Goal: Task Accomplishment & Management: Complete application form

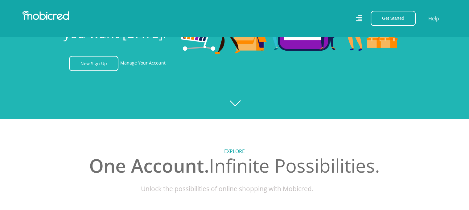
scroll to position [90, 0]
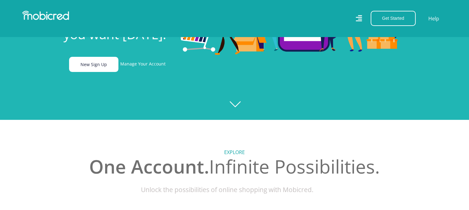
click at [100, 63] on link "New Sign Up" at bounding box center [93, 64] width 49 height 15
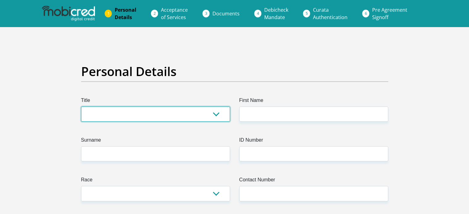
click at [163, 118] on select "Mr Ms Mrs Dr Other" at bounding box center [155, 114] width 149 height 15
select select "Mr"
click at [81, 107] on select "Mr Ms Mrs Dr Other" at bounding box center [155, 114] width 149 height 15
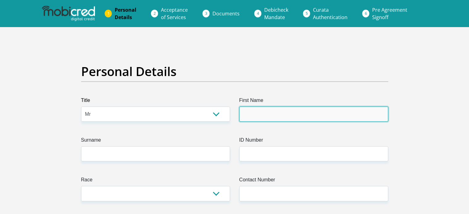
click at [256, 116] on input "First Name" at bounding box center [313, 114] width 149 height 15
type input "Esethu"
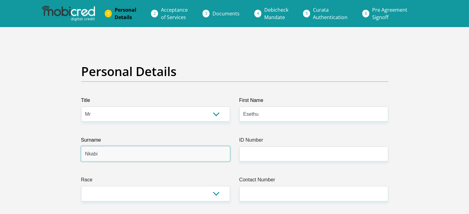
type input "Nkabi"
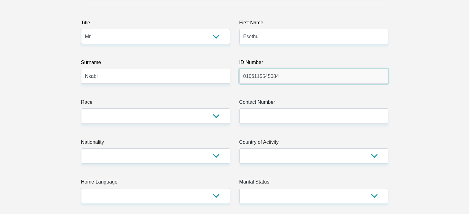
scroll to position [78, 0]
type input "0106115545084"
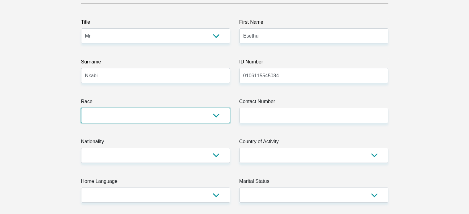
click at [207, 113] on select "Black Coloured Indian White Other" at bounding box center [155, 115] width 149 height 15
select select "1"
click at [81, 108] on select "Black Coloured Indian White Other" at bounding box center [155, 115] width 149 height 15
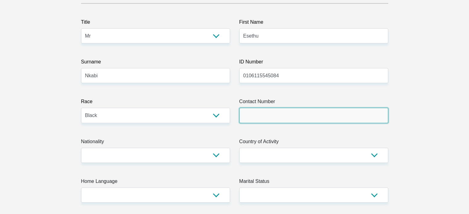
click at [268, 117] on input "Contact Number" at bounding box center [313, 115] width 149 height 15
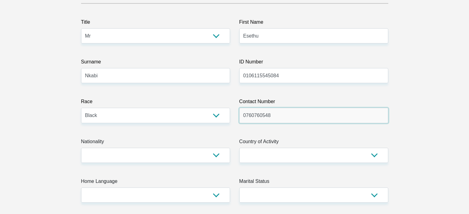
type input "0760760548"
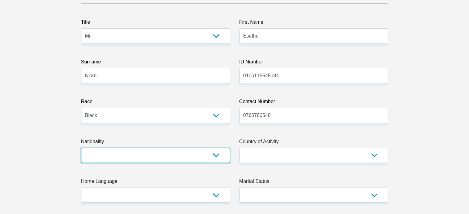
click at [218, 151] on select "South Africa Afghanistan Aland Islands Albania Algeria America Samoa American V…" at bounding box center [155, 155] width 149 height 15
select select "ZAF"
click at [81, 148] on select "South Africa Afghanistan Aland Islands Albania Algeria America Samoa American V…" at bounding box center [155, 155] width 149 height 15
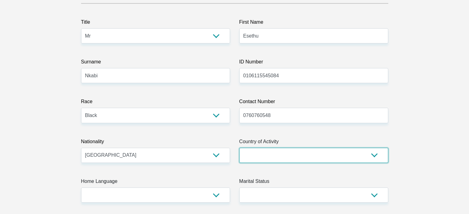
click at [272, 158] on select "South Africa Afghanistan Aland Islands Albania Algeria America Samoa American V…" at bounding box center [313, 155] width 149 height 15
select select "ZAF"
click at [239, 148] on select "South Africa Afghanistan Aland Islands Albania Algeria America Samoa American V…" at bounding box center [313, 155] width 149 height 15
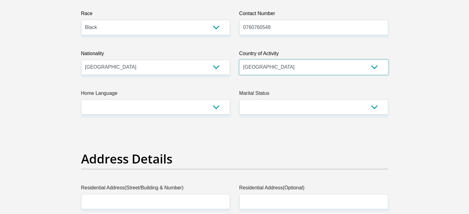
scroll to position [167, 0]
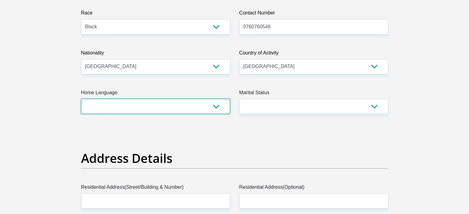
click at [209, 106] on select "Afrikaans English Sepedi South Ndebele Southern Sotho Swati Tsonga Tswana Venda…" at bounding box center [155, 106] width 149 height 15
select select "xho"
click at [81, 99] on select "Afrikaans English Sepedi South Ndebele Southern Sotho Swati Tsonga Tswana Venda…" at bounding box center [155, 106] width 149 height 15
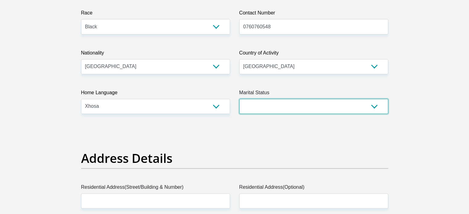
click at [254, 106] on select "Married ANC Single Divorced Widowed Married COP or Customary Law" at bounding box center [313, 106] width 149 height 15
select select "2"
click at [239, 99] on select "Married ANC Single Divorced Widowed Married COP or Customary Law" at bounding box center [313, 106] width 149 height 15
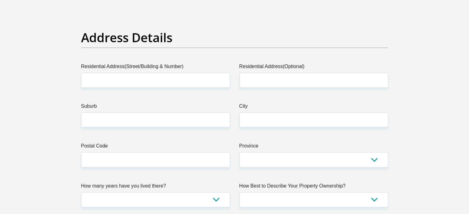
scroll to position [289, 0]
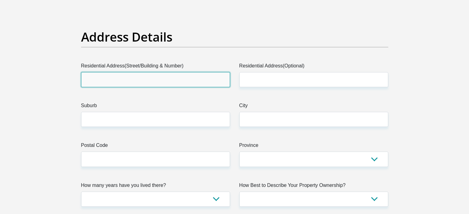
click at [172, 76] on input "Residential Address(Street/Building & Number)" at bounding box center [155, 79] width 149 height 15
type input "1085 Arcadia Street"
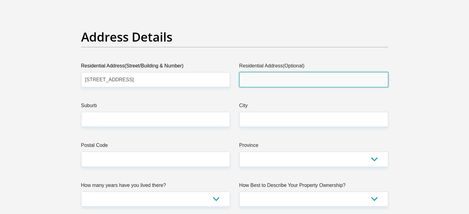
click at [263, 82] on input "Residential Address(Optional)" at bounding box center [313, 79] width 149 height 15
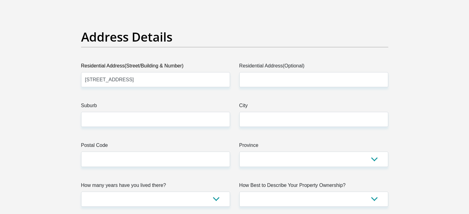
drag, startPoint x: 200, startPoint y: 110, endPoint x: 197, endPoint y: 116, distance: 6.4
click at [197, 116] on div "Suburb" at bounding box center [155, 114] width 149 height 25
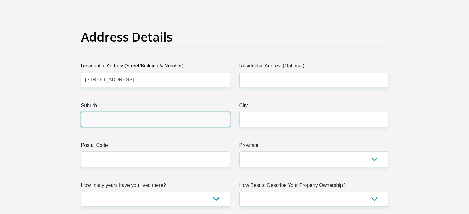
click at [197, 116] on input "Suburb" at bounding box center [155, 119] width 149 height 15
type input "Hatfield"
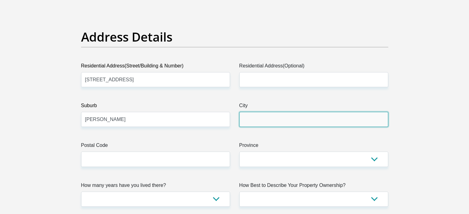
click at [257, 124] on input "City" at bounding box center [313, 119] width 149 height 15
type input "Pretoria"
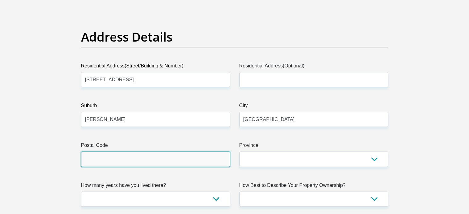
click at [187, 153] on input "Postal Code" at bounding box center [155, 159] width 149 height 15
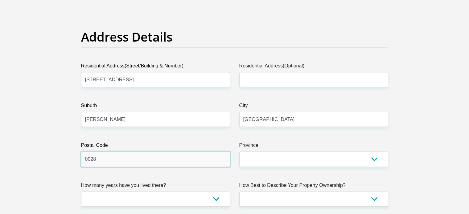
type input "0028"
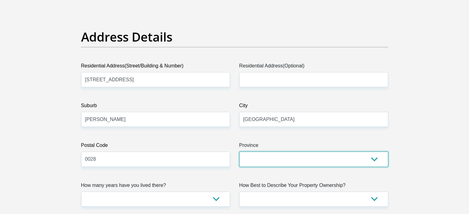
select select "Gauteng"
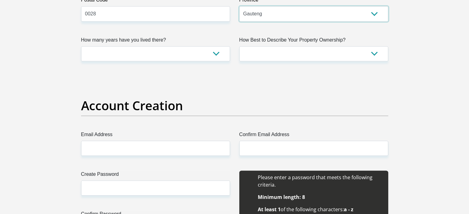
scroll to position [435, 0]
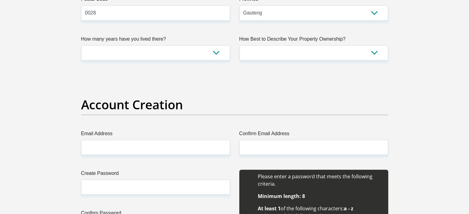
drag, startPoint x: 217, startPoint y: 61, endPoint x: 216, endPoint y: 48, distance: 13.0
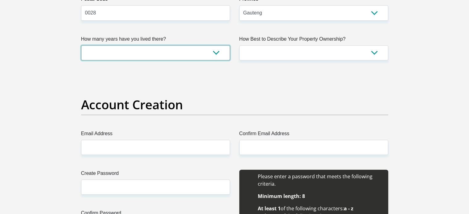
click at [216, 48] on select "less than 1 year 1-3 years 3-5 years 5+ years" at bounding box center [155, 52] width 149 height 15
select select "0"
click at [81, 45] on select "less than 1 year 1-3 years 3-5 years 5+ years" at bounding box center [155, 52] width 149 height 15
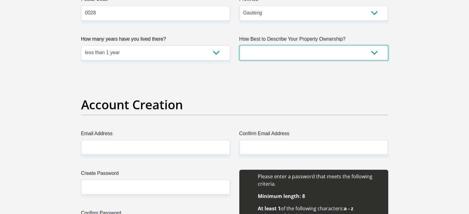
click at [274, 54] on select "Owned Rented Family Owned Company Dwelling" at bounding box center [313, 52] width 149 height 15
select select "Rented"
click at [239, 45] on select "Owned Rented Family Owned Company Dwelling" at bounding box center [313, 52] width 149 height 15
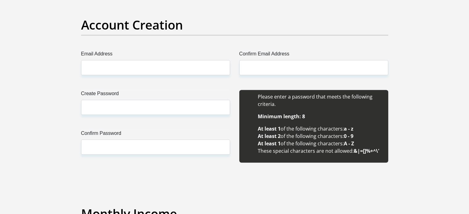
scroll to position [515, 0]
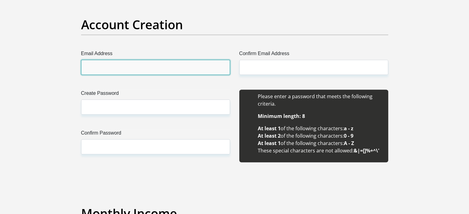
click at [199, 71] on input "Email Address" at bounding box center [155, 67] width 149 height 15
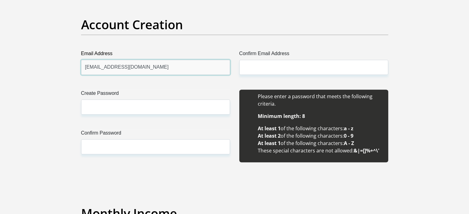
type input "[EMAIL_ADDRESS][DOMAIN_NAME]"
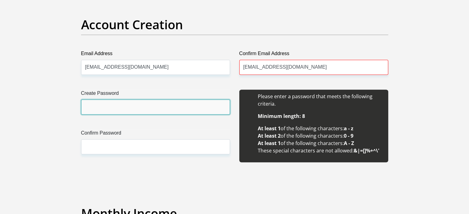
click at [170, 111] on input "Create Password" at bounding box center [155, 107] width 149 height 15
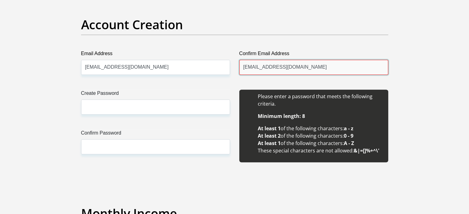
click at [292, 69] on input "Esethunkabi12@gm1il.com" at bounding box center [313, 67] width 149 height 15
click at [291, 69] on input "Esethunkabi12@gm1il.com" at bounding box center [313, 67] width 149 height 15
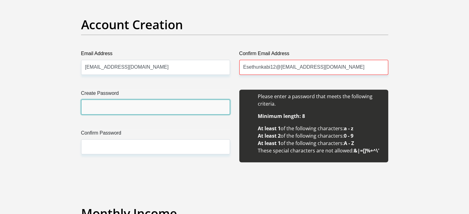
click at [190, 107] on input "Create Password" at bounding box center [155, 107] width 149 height 15
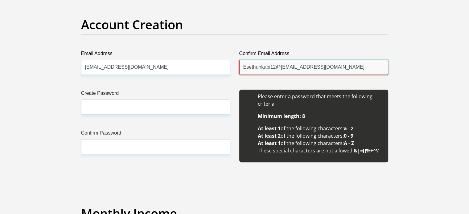
click at [288, 66] on input "Esethunkabi12@gm12@gmail.com" at bounding box center [313, 67] width 149 height 15
click at [287, 66] on input "Esethunkabi12@gm12@gmail.com" at bounding box center [313, 67] width 149 height 15
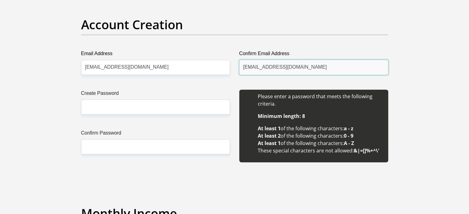
type input "[EMAIL_ADDRESS][DOMAIN_NAME]"
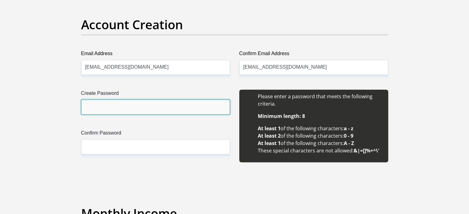
click at [166, 110] on input "Create Password" at bounding box center [155, 107] width 149 height 15
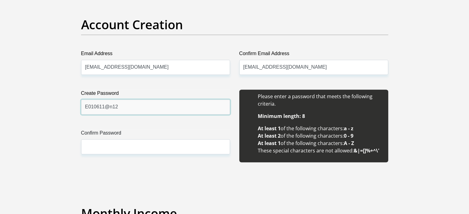
type input "E010611@n12"
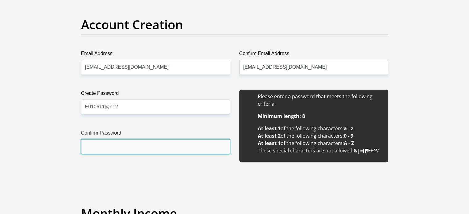
click at [170, 153] on input "Confirm Password" at bounding box center [155, 146] width 149 height 15
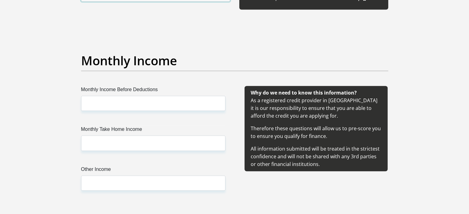
scroll to position [677, 0]
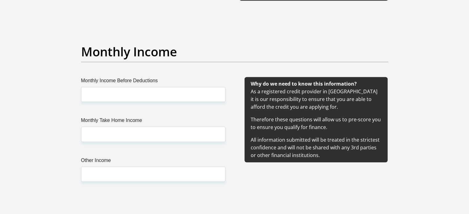
type input "E010611@n12"
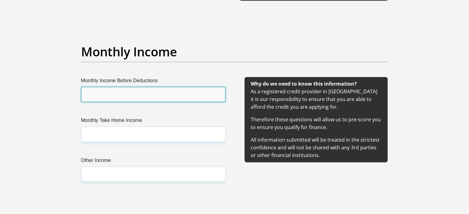
click at [155, 95] on input "Monthly Income Before Deductions" at bounding box center [153, 94] width 144 height 15
type input "15139"
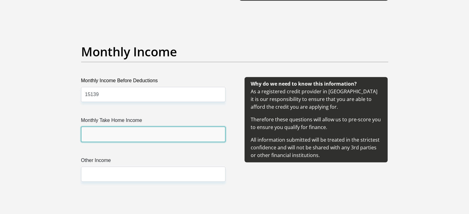
click at [138, 137] on input "Monthly Take Home Income" at bounding box center [153, 134] width 144 height 15
type input "13698"
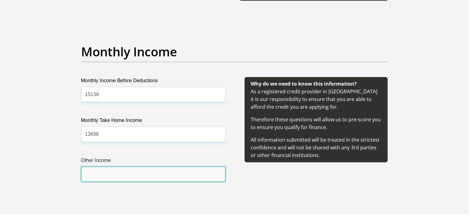
click at [132, 176] on input "Other Income" at bounding box center [153, 174] width 144 height 15
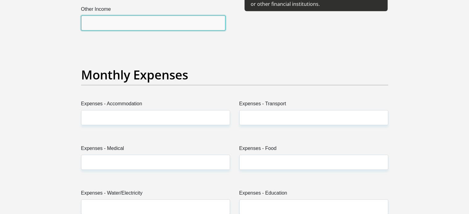
scroll to position [841, 0]
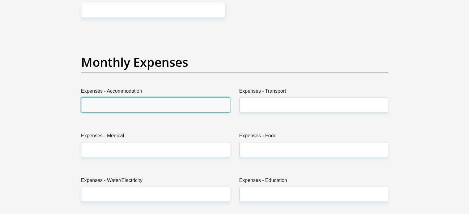
click at [158, 104] on input "Expenses - Accommodation" at bounding box center [155, 104] width 149 height 15
type input "4000"
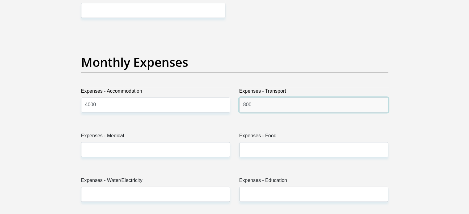
type input "800"
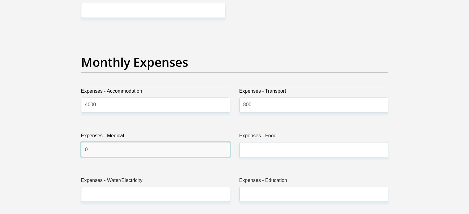
type input "0"
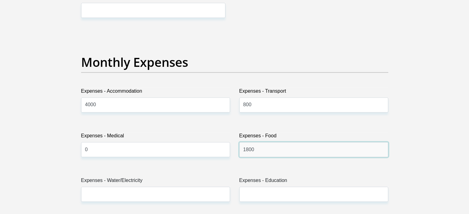
type input "1800"
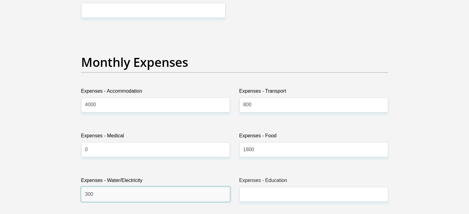
type input "300"
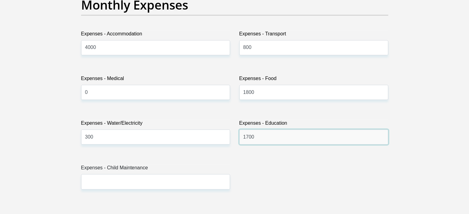
scroll to position [945, 0]
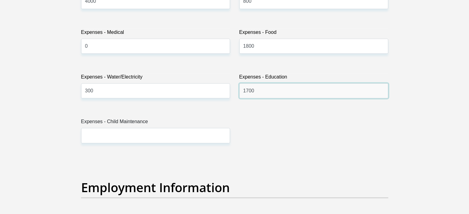
type input "1700"
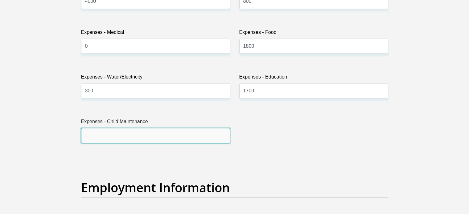
click at [151, 138] on input "Expenses - Child Maintenance" at bounding box center [155, 135] width 149 height 15
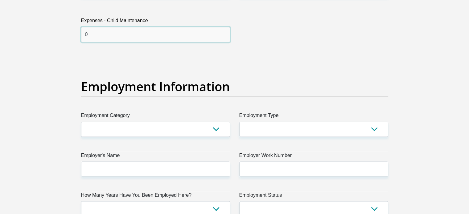
scroll to position [1048, 0]
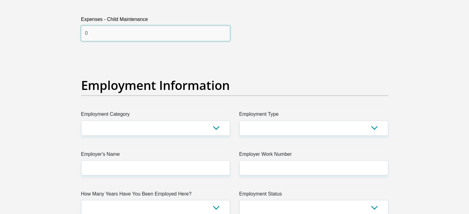
type input "0"
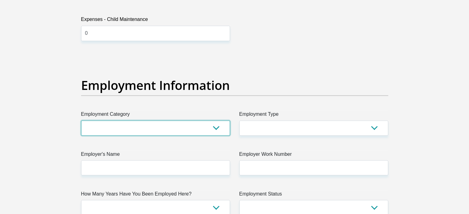
click at [156, 126] on select "AGRICULTURE ALCOHOL & TOBACCO CONSTRUCTION MATERIALS METALLURGY EQUIPMENT FOR R…" at bounding box center [155, 128] width 149 height 15
select select "71"
click at [81, 121] on select "AGRICULTURE ALCOHOL & TOBACCO CONSTRUCTION MATERIALS METALLURGY EQUIPMENT FOR R…" at bounding box center [155, 128] width 149 height 15
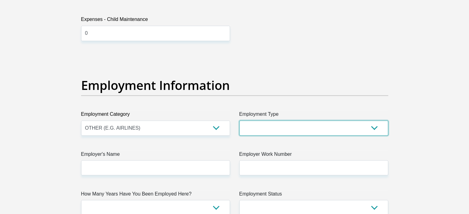
click at [313, 131] on select "College/Lecturer Craft Seller Creative Driver Executive Farmer Forces - Non Com…" at bounding box center [313, 128] width 149 height 15
select select "College/Lecturer"
click at [239, 121] on select "College/Lecturer Craft Seller Creative Driver Executive Farmer Forces - Non Com…" at bounding box center [313, 128] width 149 height 15
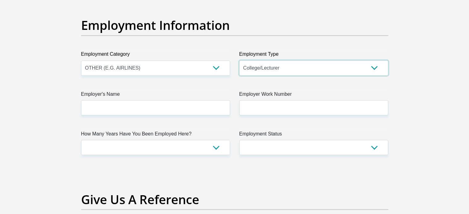
scroll to position [1108, 0]
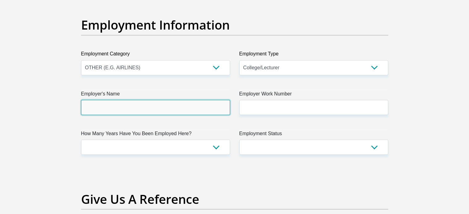
click at [176, 108] on input "Employer's Name" at bounding box center [155, 107] width 149 height 15
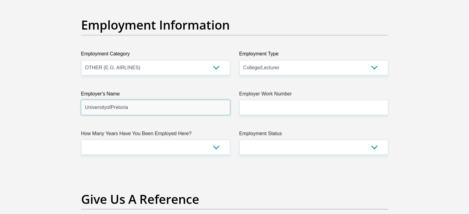
type input "UniversityofPretoria"
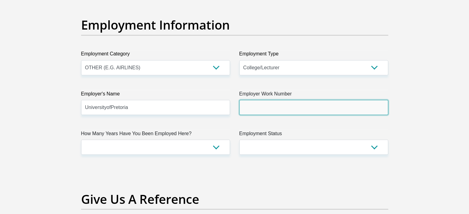
click at [259, 105] on input "Employer Work Number" at bounding box center [313, 107] width 149 height 15
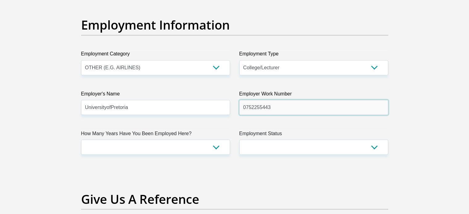
type input "0752255443"
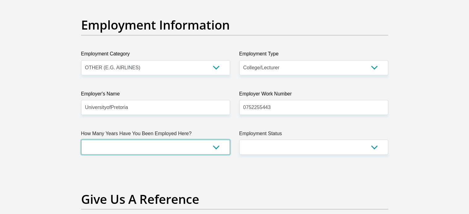
click at [207, 142] on select "less than 1 year 1-3 years 3-5 years 5+ years" at bounding box center [155, 147] width 149 height 15
select select "24"
click at [81, 140] on select "less than 1 year 1-3 years 3-5 years 5+ years" at bounding box center [155, 147] width 149 height 15
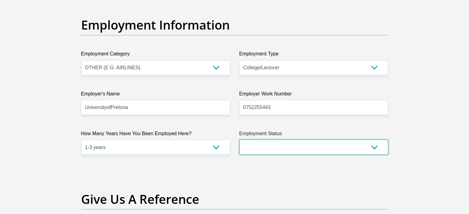
click at [289, 144] on select "Permanent/Full-time Part-time/Casual Contract Worker Self-Employed Housewife Re…" at bounding box center [313, 147] width 149 height 15
select select "1"
click at [239, 140] on select "Permanent/Full-time Part-time/Casual Contract Worker Self-Employed Housewife Re…" at bounding box center [313, 147] width 149 height 15
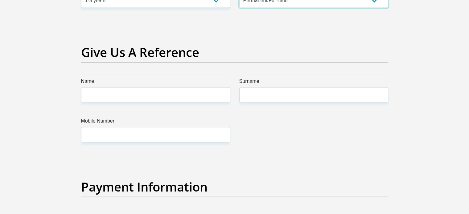
scroll to position [1257, 0]
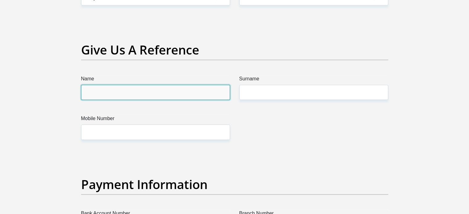
click at [178, 89] on input "Name" at bounding box center [155, 92] width 149 height 15
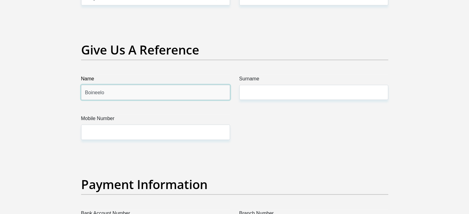
type input "Boineelo"
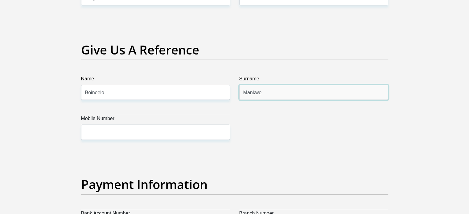
type input "Mankwe"
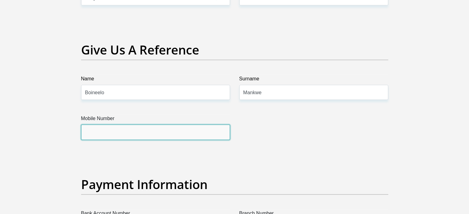
click at [181, 132] on input "Mobile Number" at bounding box center [155, 132] width 149 height 15
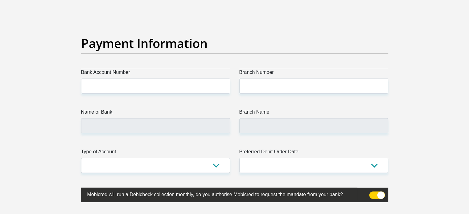
scroll to position [1399, 0]
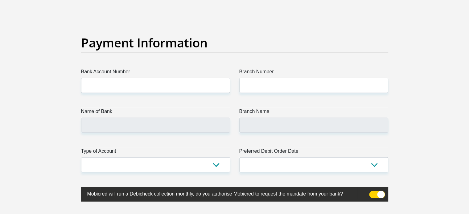
type input "0638326906"
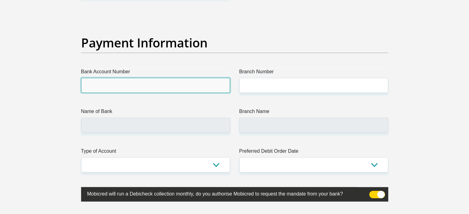
click at [176, 89] on input "Bank Account Number" at bounding box center [155, 85] width 149 height 15
type input "10245974103"
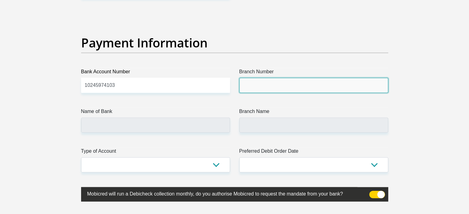
click at [273, 87] on input "Branch Number" at bounding box center [313, 85] width 149 height 15
type input "051001"
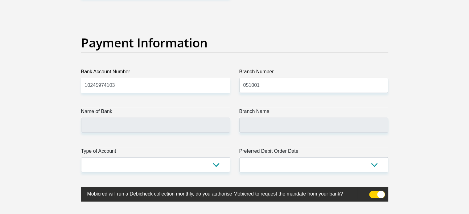
type input "STANDARD BANK"
type input "STANDARD BANK SOUTH AFRICA"
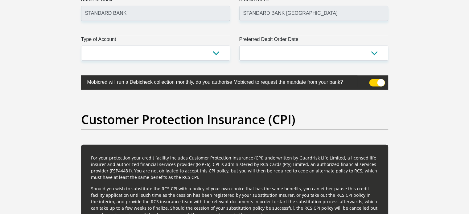
scroll to position [1511, 0]
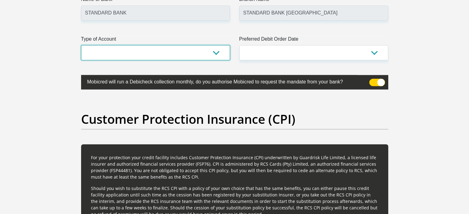
click at [223, 55] on select "Cheque Savings" at bounding box center [155, 52] width 149 height 15
select select "CUR"
click at [81, 45] on select "Cheque Savings" at bounding box center [155, 52] width 149 height 15
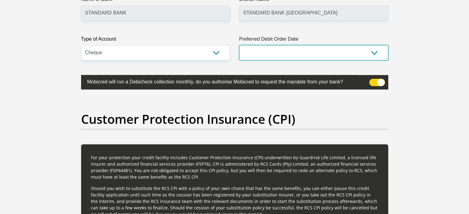
click at [267, 56] on select "1st 2nd 3rd 4th 5th 7th 18th 19th 20th 21st 22nd 23rd 24th 25th 26th 27th 28th …" at bounding box center [313, 52] width 149 height 15
select select "26"
click at [239, 45] on select "1st 2nd 3rd 4th 5th 7th 18th 19th 20th 21st 22nd 23rd 24th 25th 26th 27th 28th …" at bounding box center [313, 52] width 149 height 15
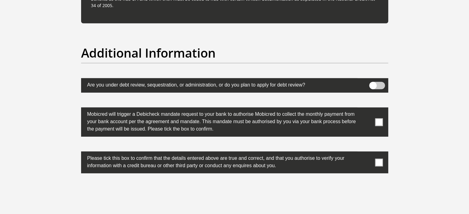
scroll to position [1892, 0]
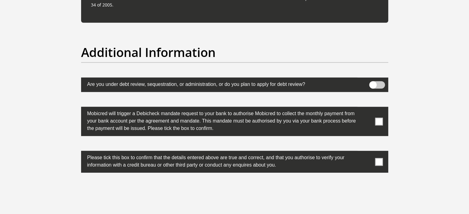
click at [375, 79] on label at bounding box center [234, 85] width 307 height 14
click at [373, 83] on input "checkbox" at bounding box center [373, 83] width 0 height 0
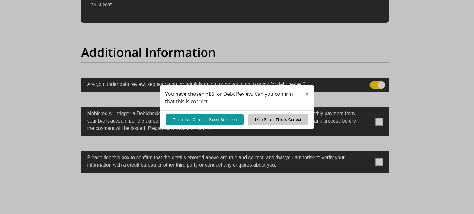
click at [378, 84] on div "You have chosen YES for Debt Review. Can you confirm that this is correct × Thi…" at bounding box center [237, 107] width 474 height 214
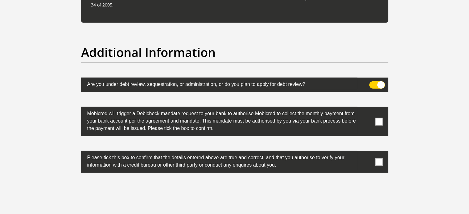
click at [378, 84] on span at bounding box center [377, 84] width 16 height 7
click at [373, 83] on input "checkbox" at bounding box center [373, 83] width 0 height 0
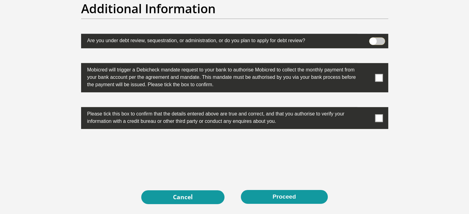
scroll to position [1937, 0]
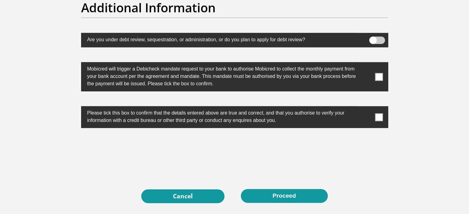
click at [379, 74] on span at bounding box center [379, 77] width 8 height 8
click at [367, 64] on input "checkbox" at bounding box center [367, 64] width 0 height 0
click at [381, 114] on span at bounding box center [379, 118] width 8 height 8
click at [367, 108] on input "checkbox" at bounding box center [367, 108] width 0 height 0
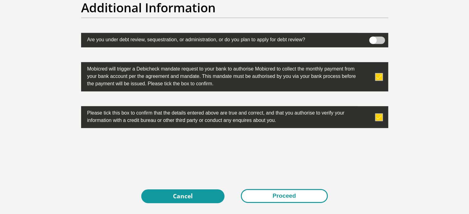
click at [261, 192] on button "Proceed" at bounding box center [284, 196] width 87 height 14
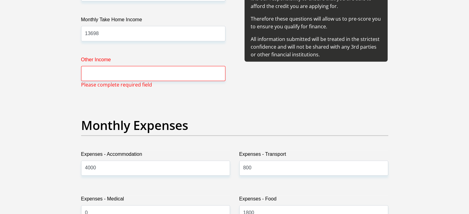
scroll to position [766, 0]
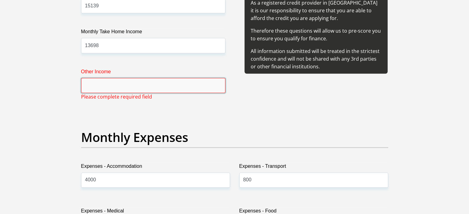
click at [184, 88] on input "Other Income" at bounding box center [153, 85] width 144 height 15
type input "0"
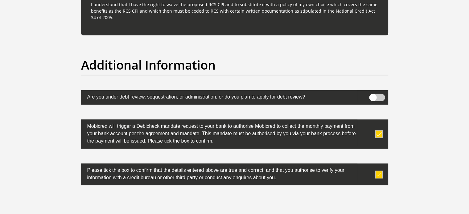
scroll to position [1929, 0]
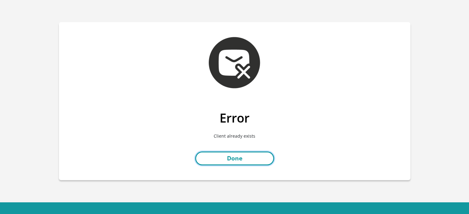
click at [242, 158] on link "Done" at bounding box center [234, 159] width 79 height 14
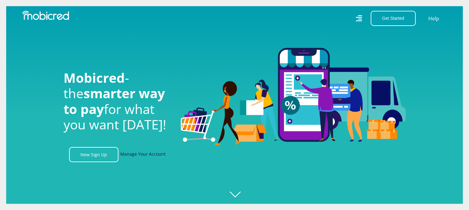
click at [139, 155] on link "Manage Your Account" at bounding box center [142, 154] width 45 height 15
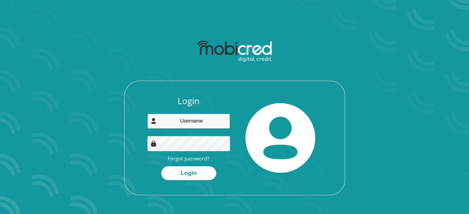
click at [196, 118] on input "email" at bounding box center [188, 121] width 83 height 15
type input "[EMAIL_ADDRESS][DOMAIN_NAME]"
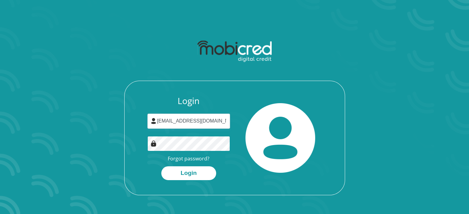
click at [161, 167] on button "Login" at bounding box center [188, 174] width 55 height 14
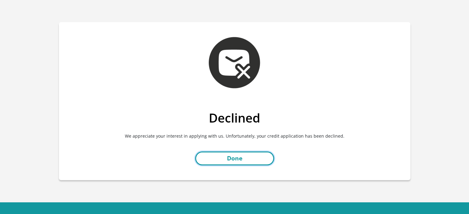
click at [228, 160] on link "Done" at bounding box center [234, 159] width 79 height 14
